Goal: Information Seeking & Learning: Learn about a topic

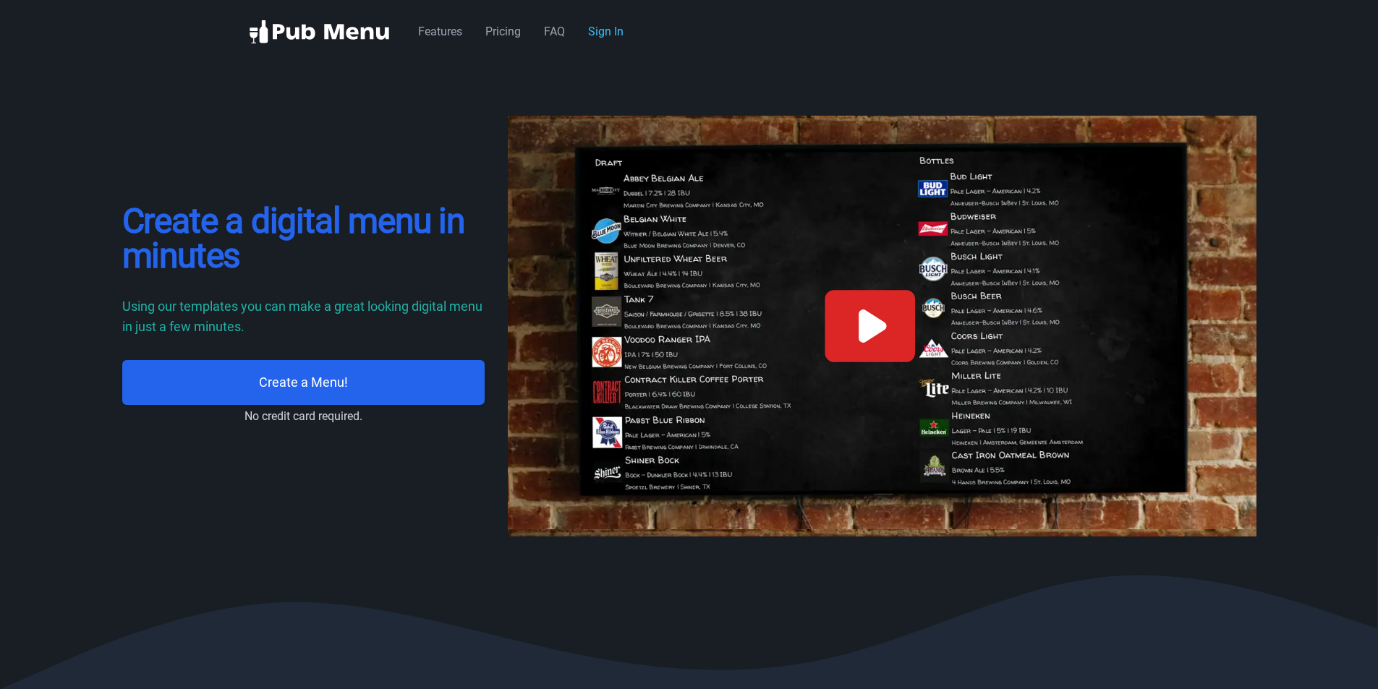
click at [854, 338] on icon at bounding box center [870, 326] width 90 height 72
click at [506, 34] on link "Pricing" at bounding box center [502, 32] width 35 height 14
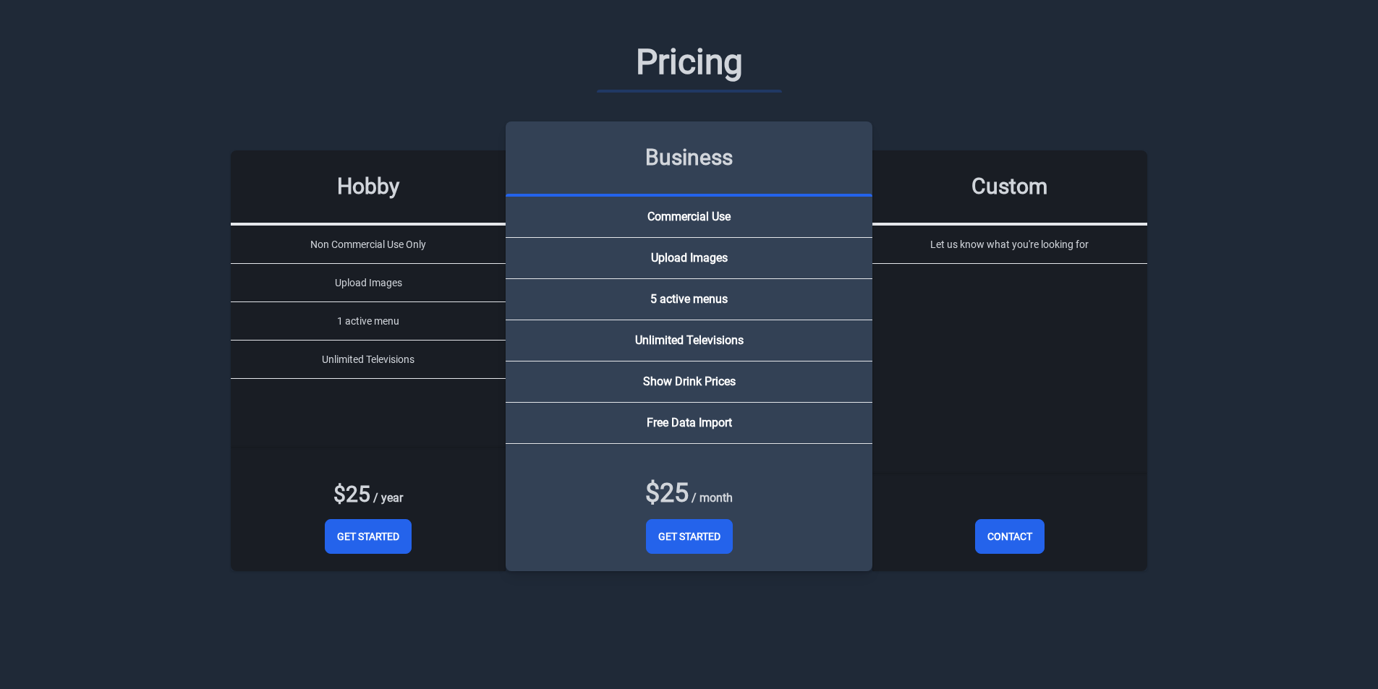
click at [132, 307] on section "Pricing Hobby Non Commercial Use Only Upload Images 1 active menu Unlimited Tel…" at bounding box center [689, 320] width 1378 height 641
drag, startPoint x: 704, startPoint y: 33, endPoint x: 721, endPoint y: 35, distance: 16.8
click at [705, 33] on div "Pricing Hobby Non Commercial Use Only Upload Images 1 active menu Unlimited Tel…" at bounding box center [689, 320] width 1111 height 594
click at [1340, 53] on section "Pricing Hobby Non Commercial Use Only Upload Images 1 active menu Unlimited Tel…" at bounding box center [689, 320] width 1378 height 641
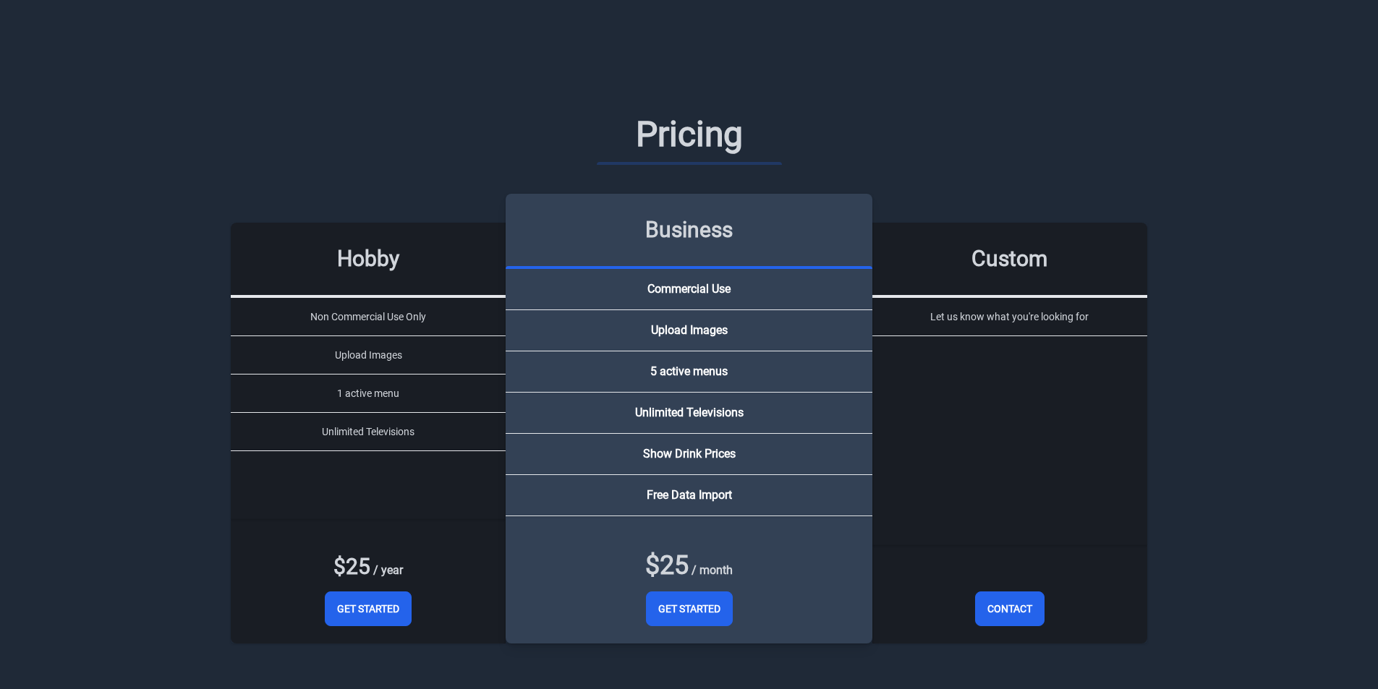
scroll to position [2047, 0]
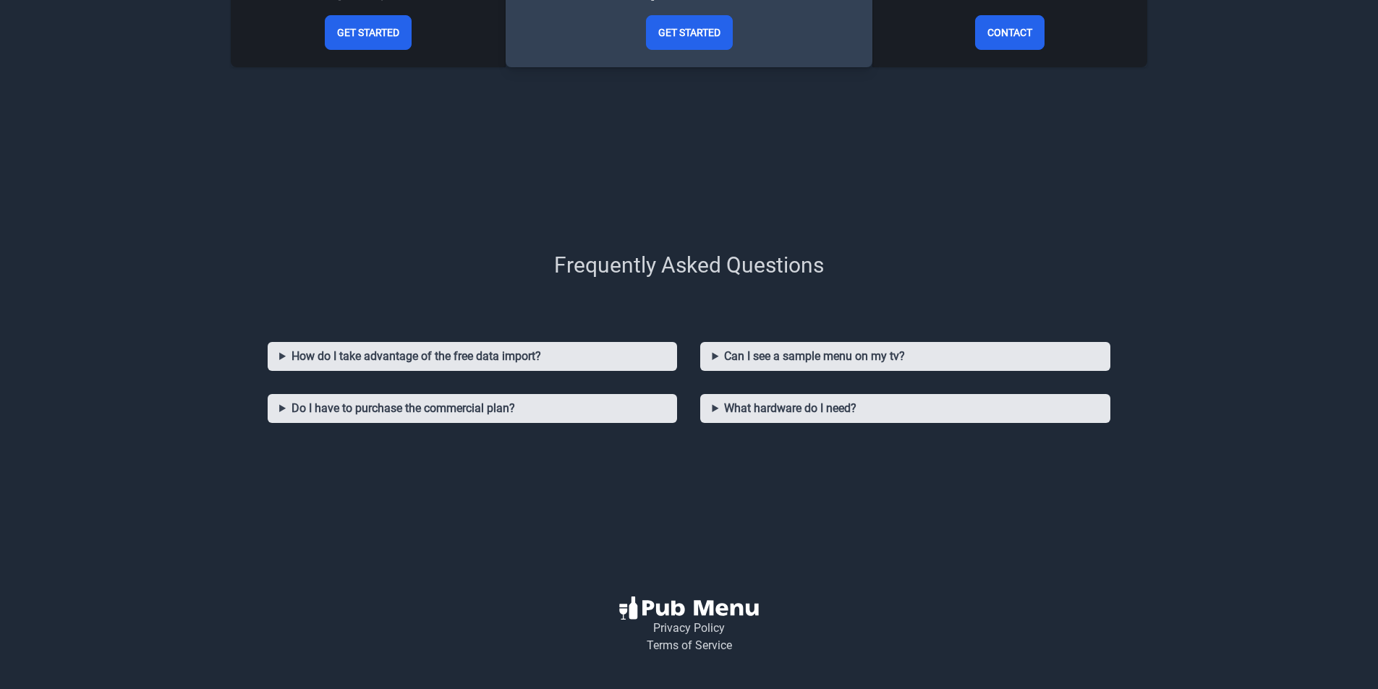
click at [905, 357] on summary "Can I see a sample menu on my tv?" at bounding box center [905, 356] width 386 height 17
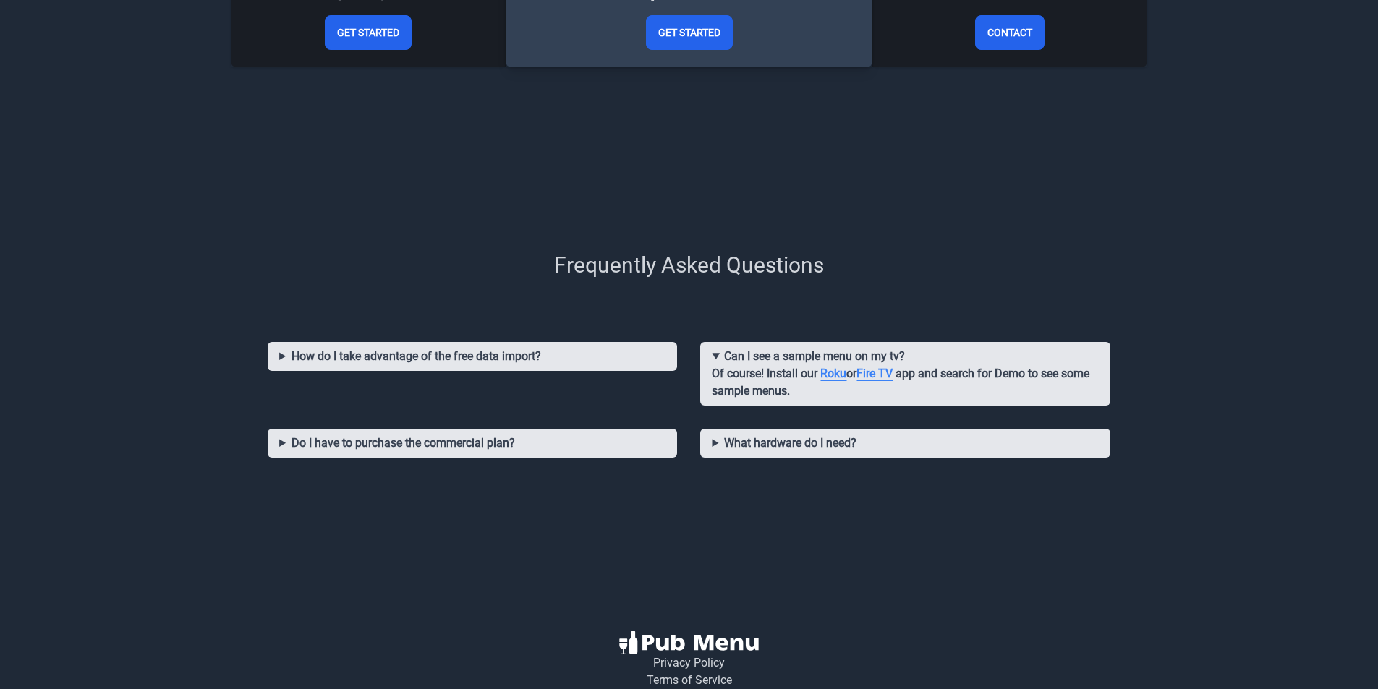
click at [827, 439] on summary "What hardware do I need?" at bounding box center [905, 443] width 386 height 17
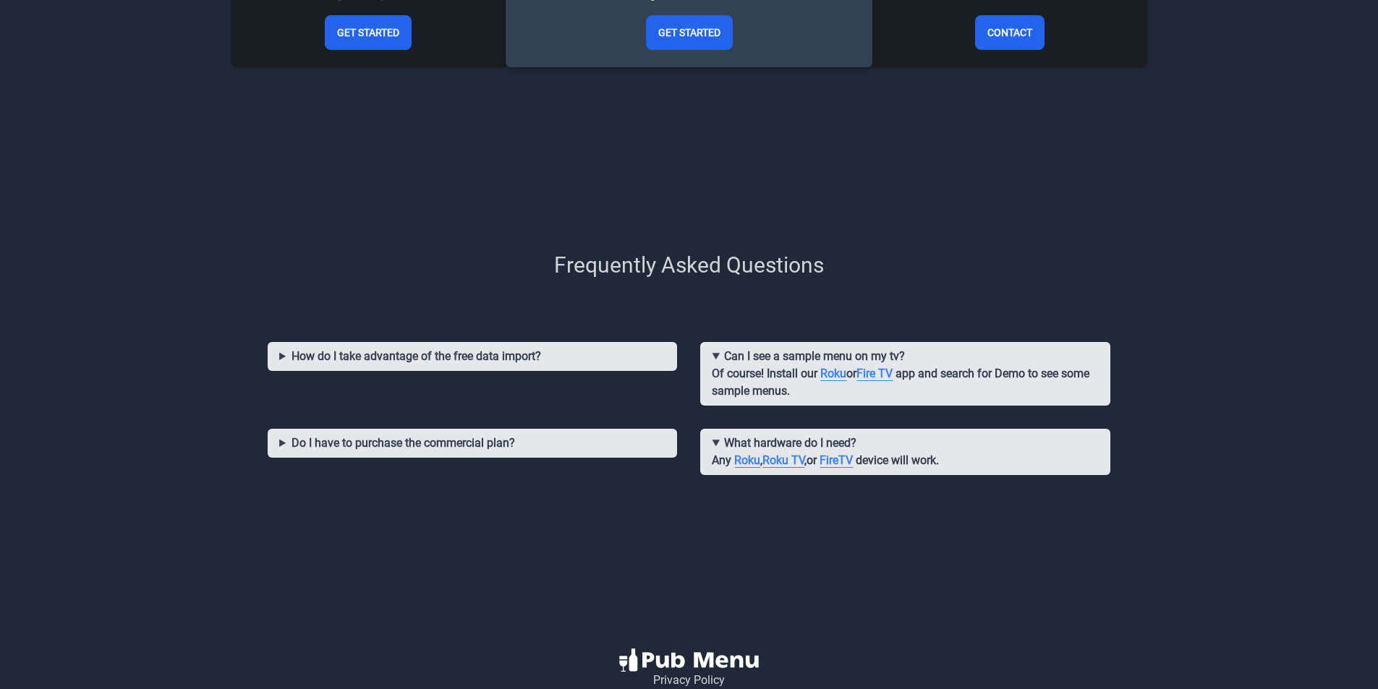
click at [570, 446] on summary "Do I have to purchase the commercial plan?" at bounding box center [472, 443] width 386 height 17
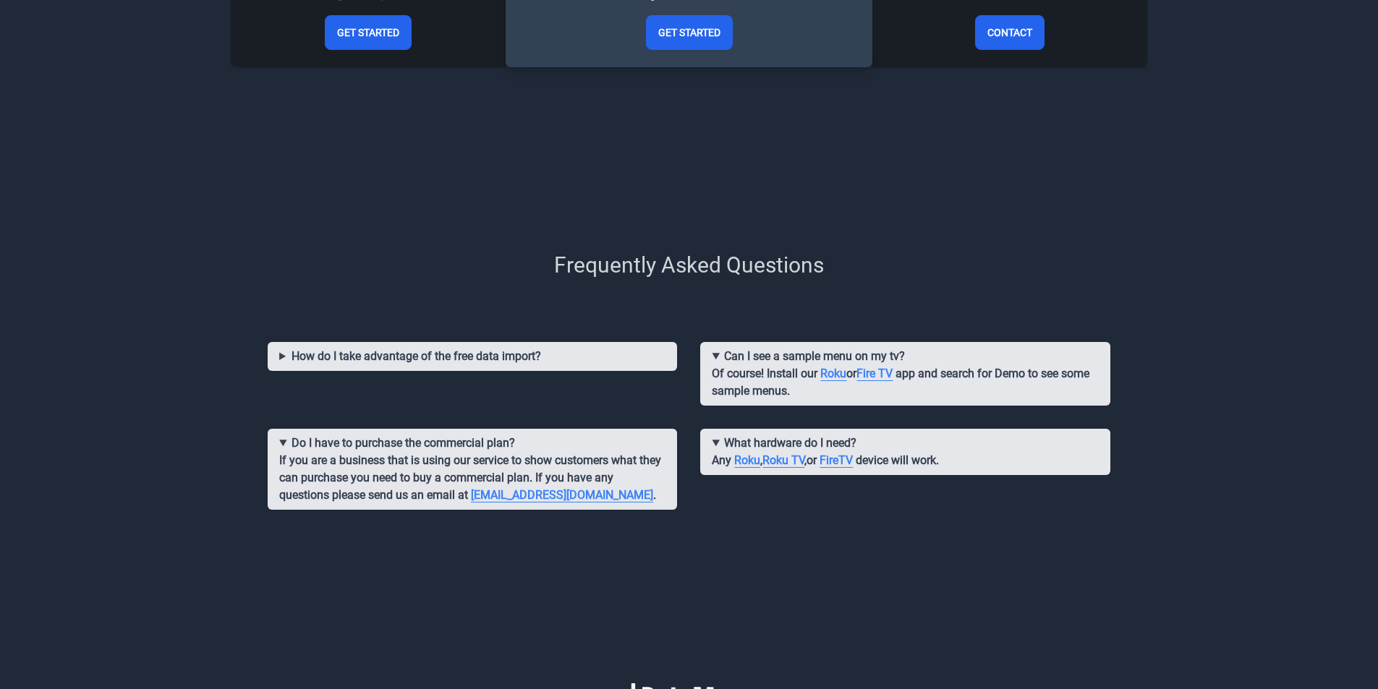
click at [554, 340] on div "How do I take advantage of the free data import? If you subscribed to the busin…" at bounding box center [472, 379] width 432 height 87
click at [551, 354] on summary "How do I take advantage of the free data import?" at bounding box center [472, 356] width 386 height 17
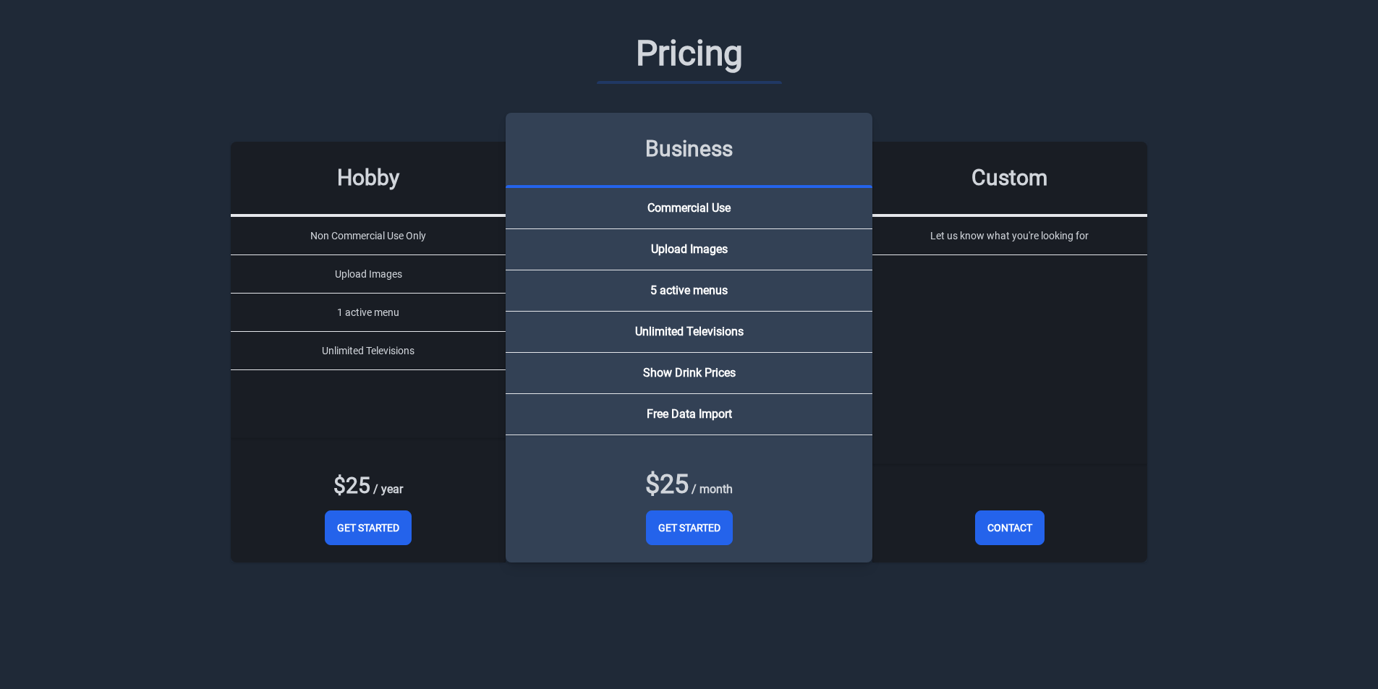
scroll to position [0, 0]
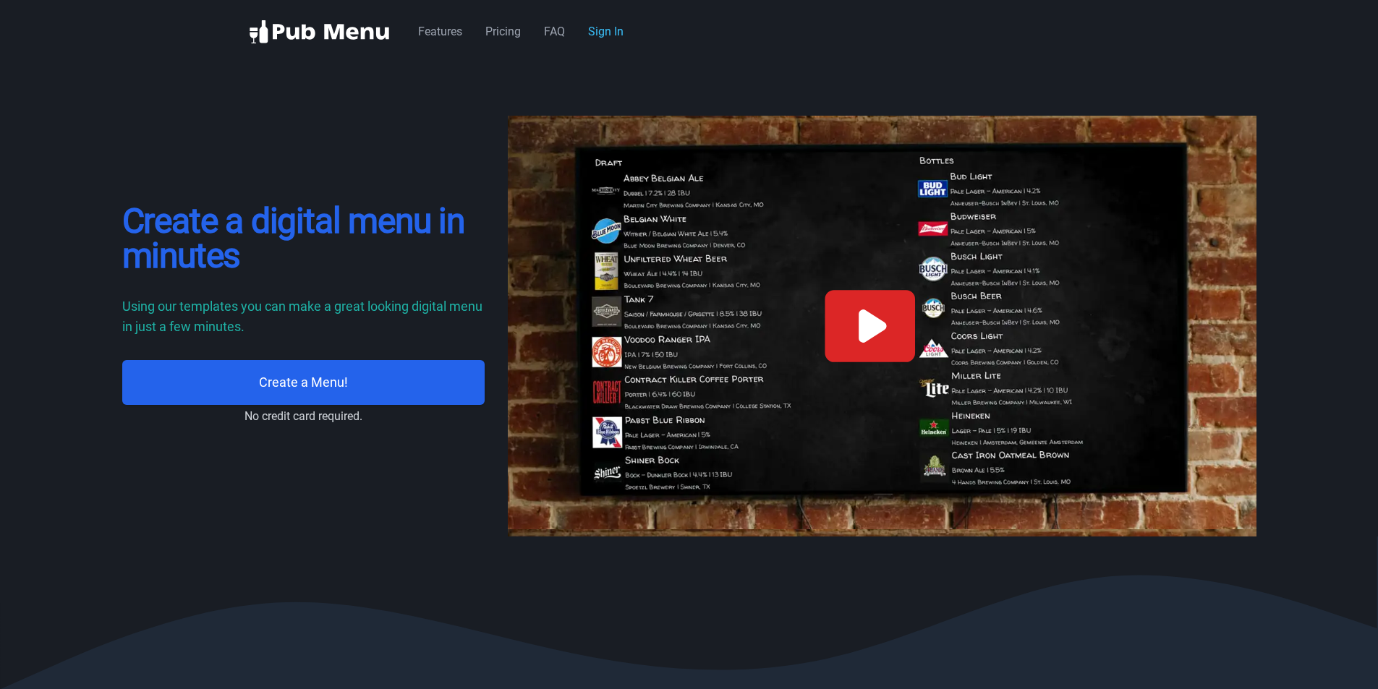
drag, startPoint x: 187, startPoint y: 587, endPoint x: 102, endPoint y: 235, distance: 361.7
click at [446, 28] on link "Features" at bounding box center [440, 32] width 44 height 14
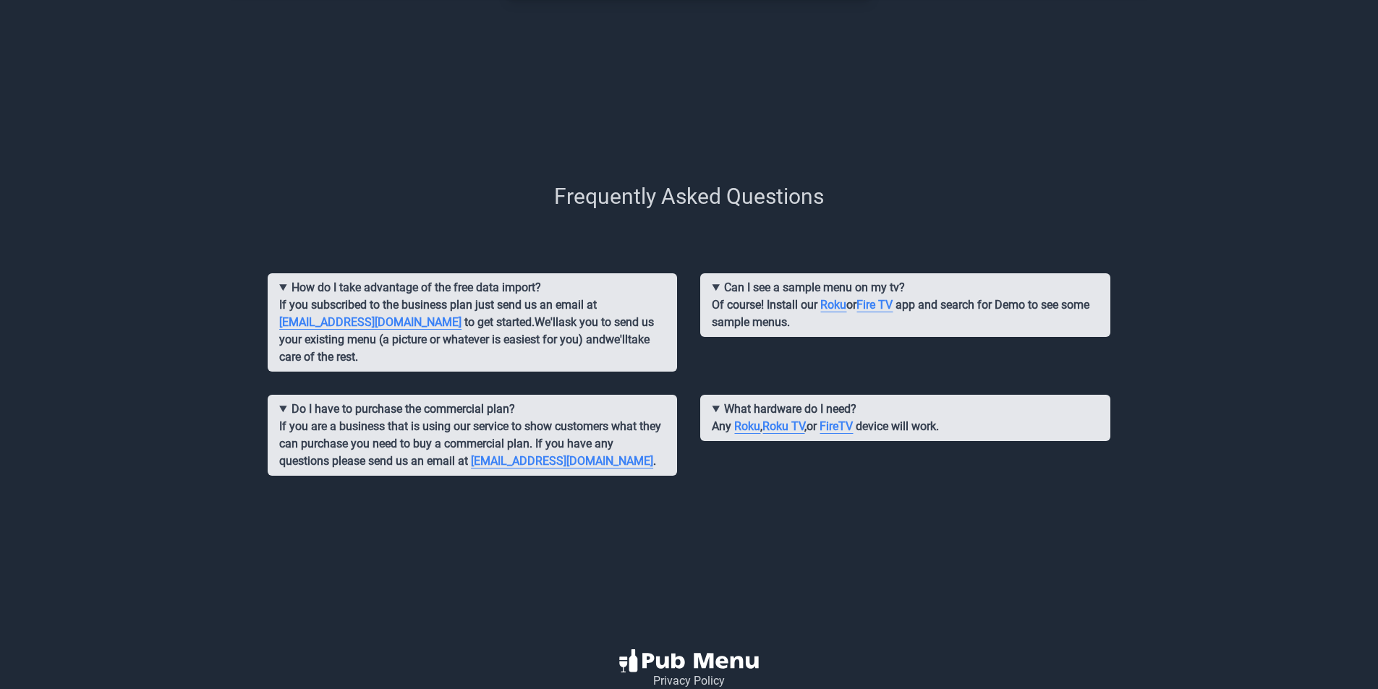
scroll to position [2168, 0]
